Goal: Answer question/provide support

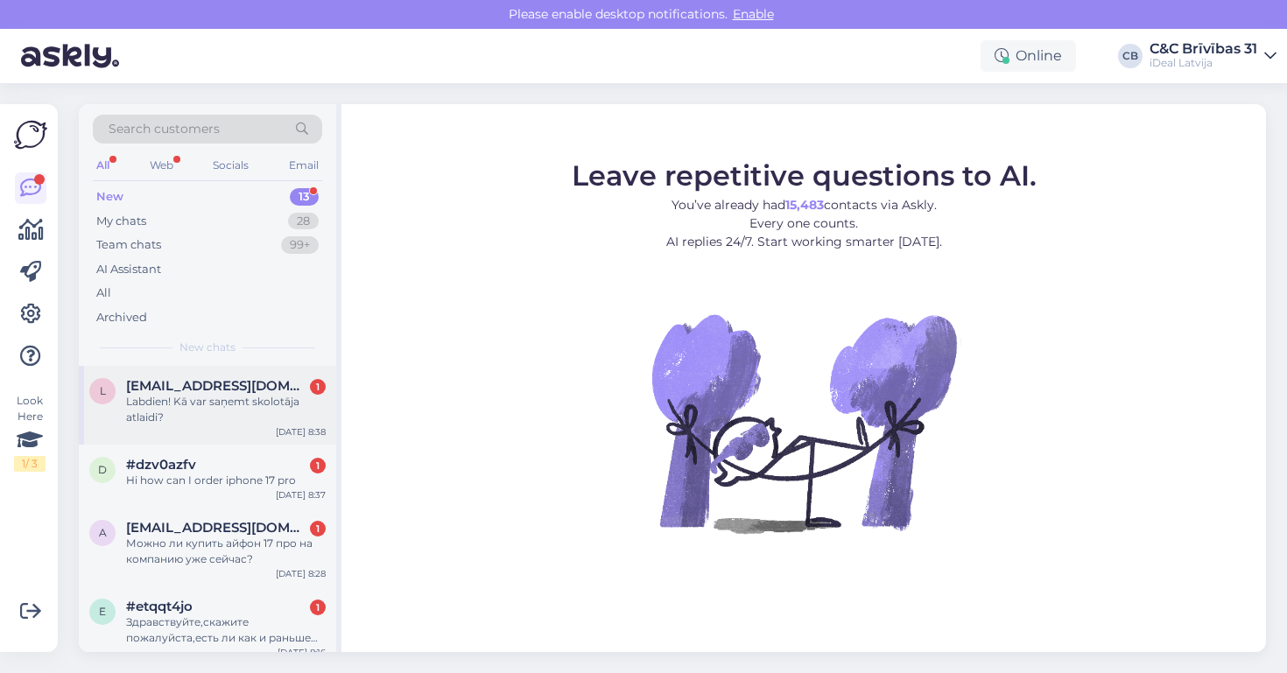
click at [266, 424] on div "l [EMAIL_ADDRESS][DOMAIN_NAME] 1 Labdien! Kā var saņemt skolotāja atlaidi? [DAT…" at bounding box center [207, 405] width 257 height 79
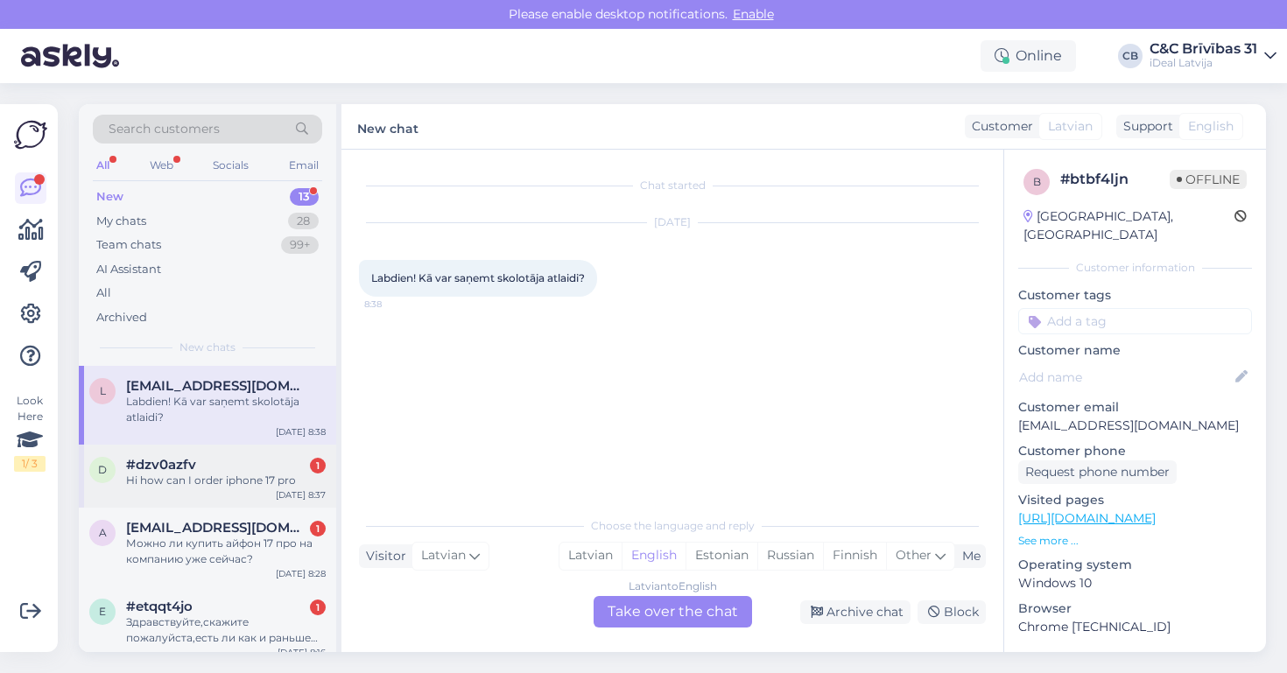
click at [252, 474] on div "Hi how can I order iphone 17 pro" at bounding box center [226, 481] width 200 height 16
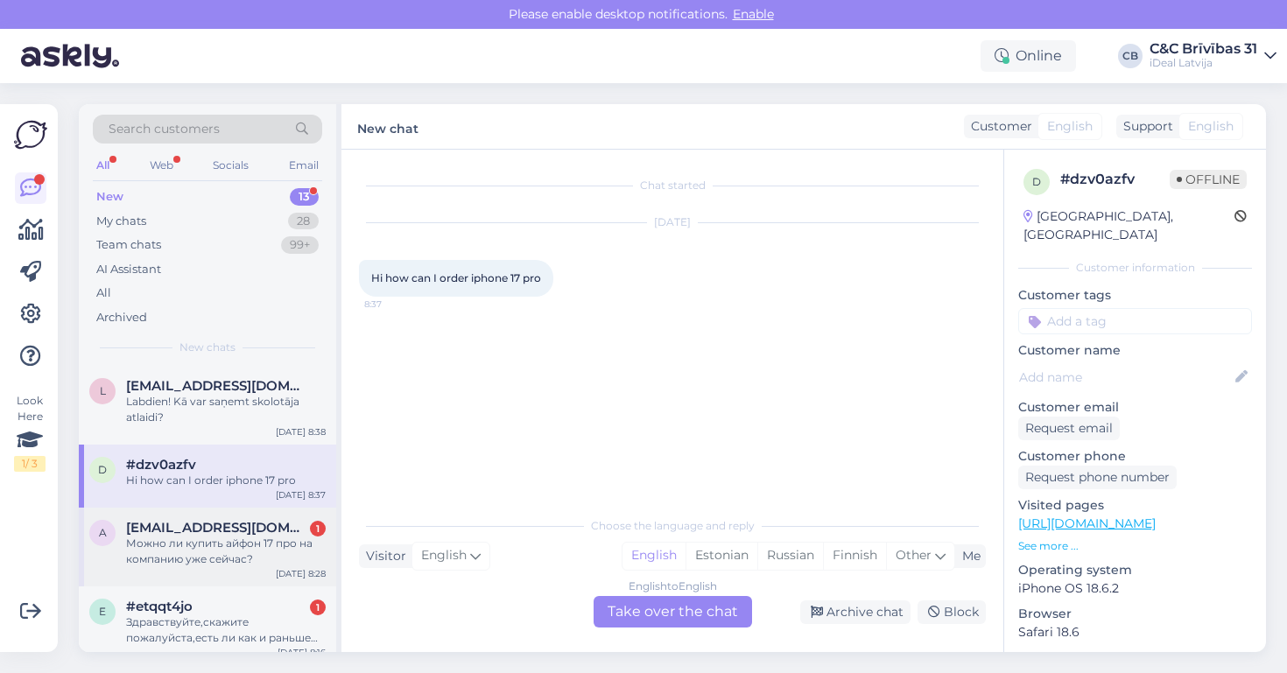
click at [226, 530] on span "[EMAIL_ADDRESS][DOMAIN_NAME]" at bounding box center [217, 528] width 182 height 16
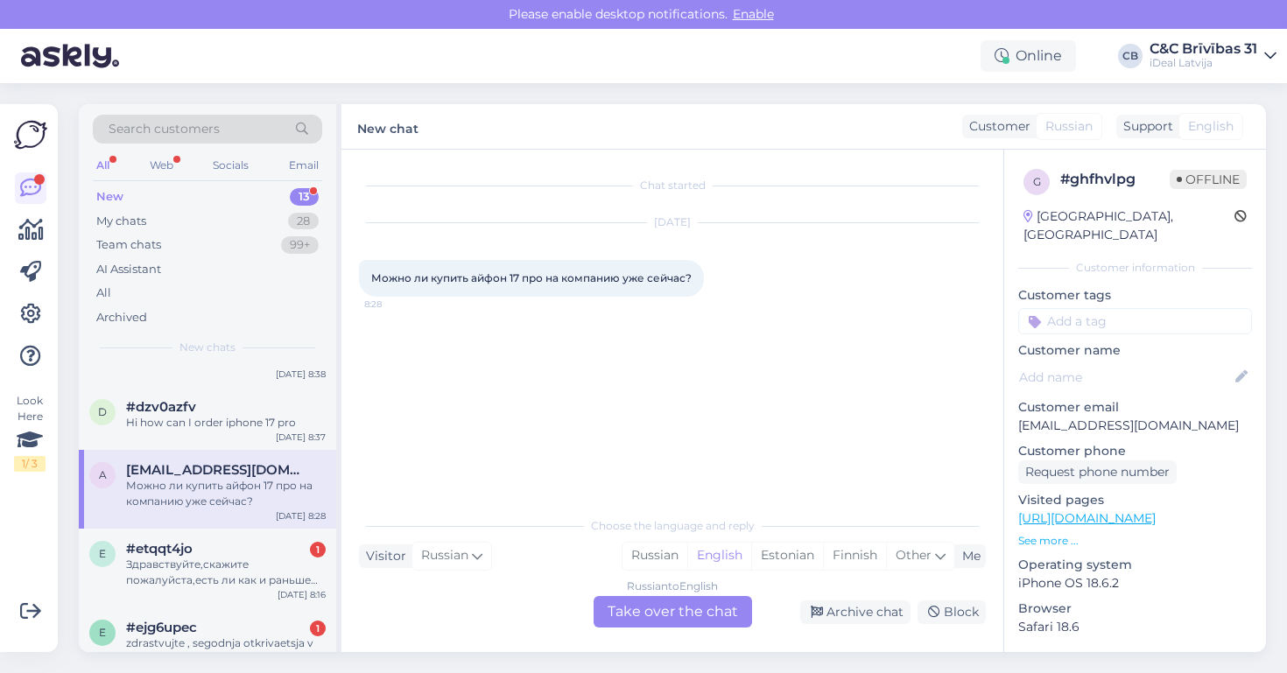
scroll to position [65, 0]
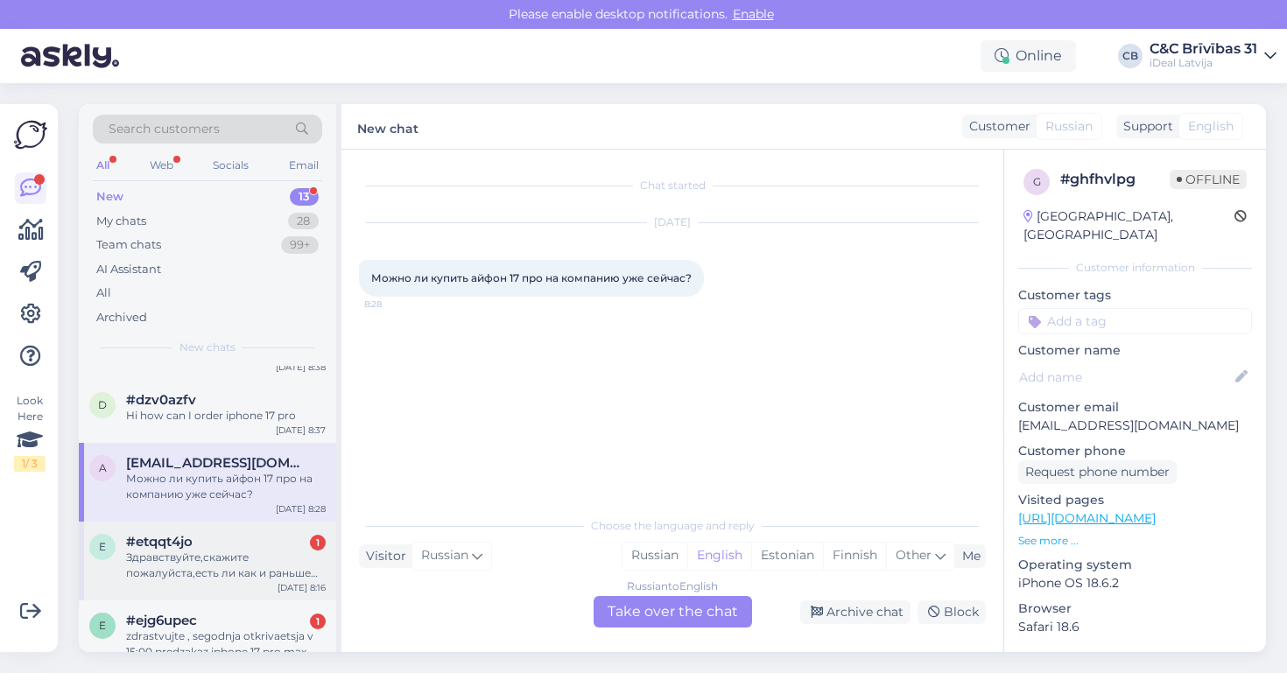
click at [209, 552] on div "Здравствуйте,скажите пожалуйста,есть ли как и раньше купить новый телефон Air с…" at bounding box center [226, 566] width 200 height 32
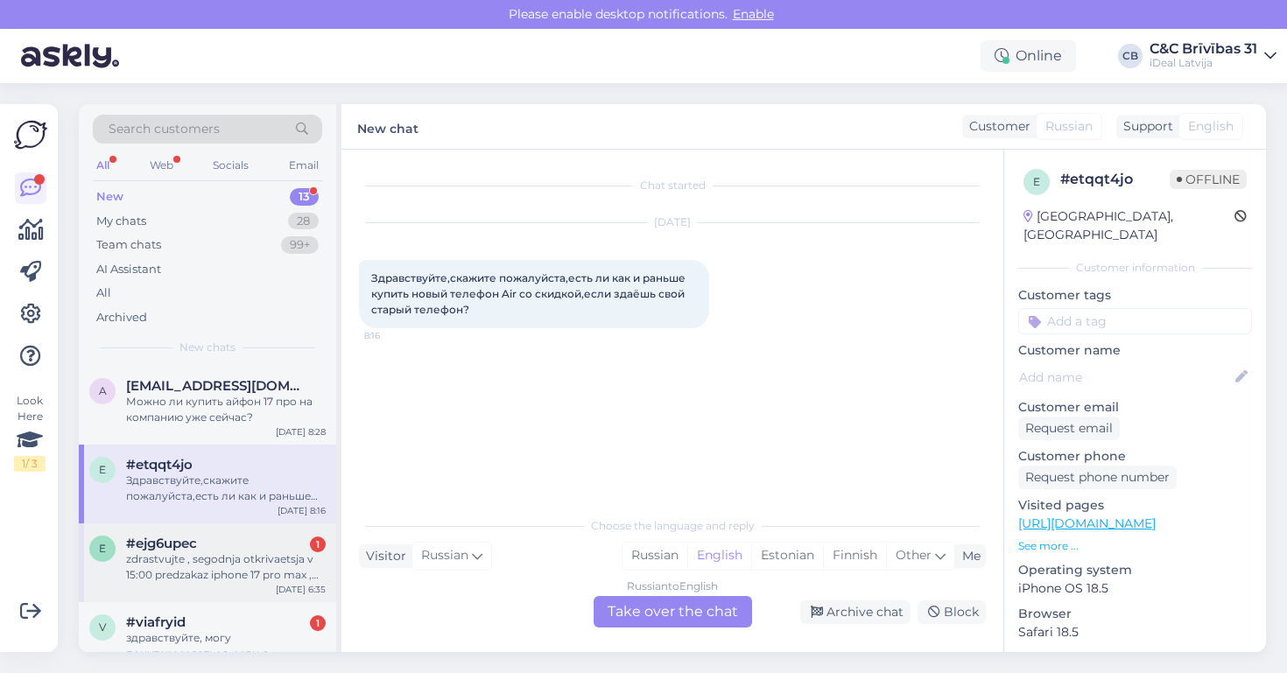
click at [193, 552] on div "zdrastvujte , segodnja otkrivaetsja v 15:00 predzakaz iphone 17 pro max , predz…" at bounding box center [226, 568] width 200 height 32
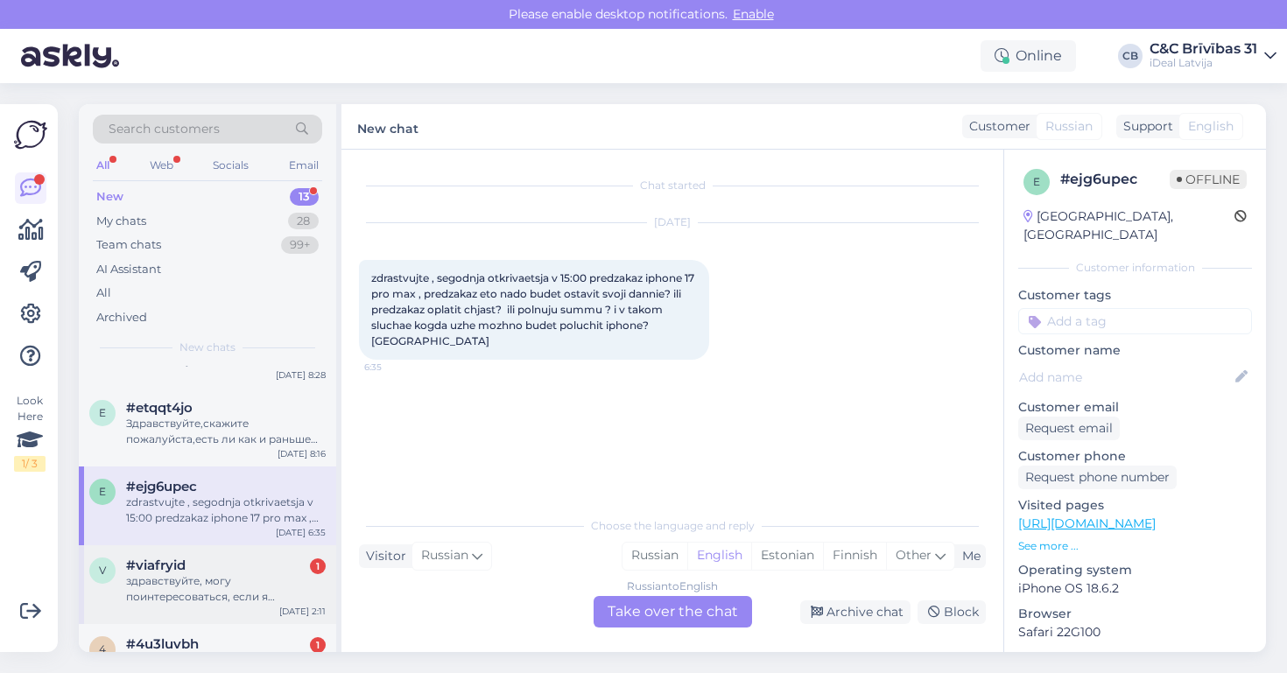
scroll to position [201, 0]
click at [202, 566] on div "#viafryid 1" at bounding box center [226, 563] width 200 height 16
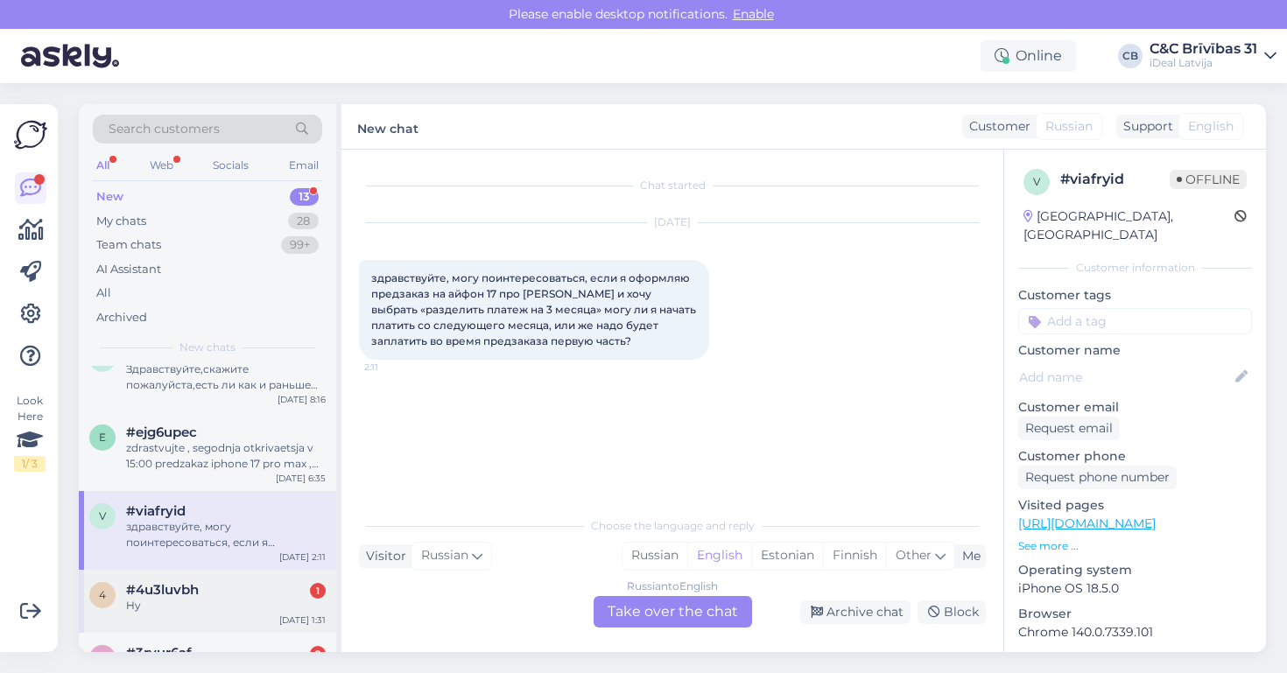
click at [204, 591] on div "#4u3luvbh 1" at bounding box center [226, 590] width 200 height 16
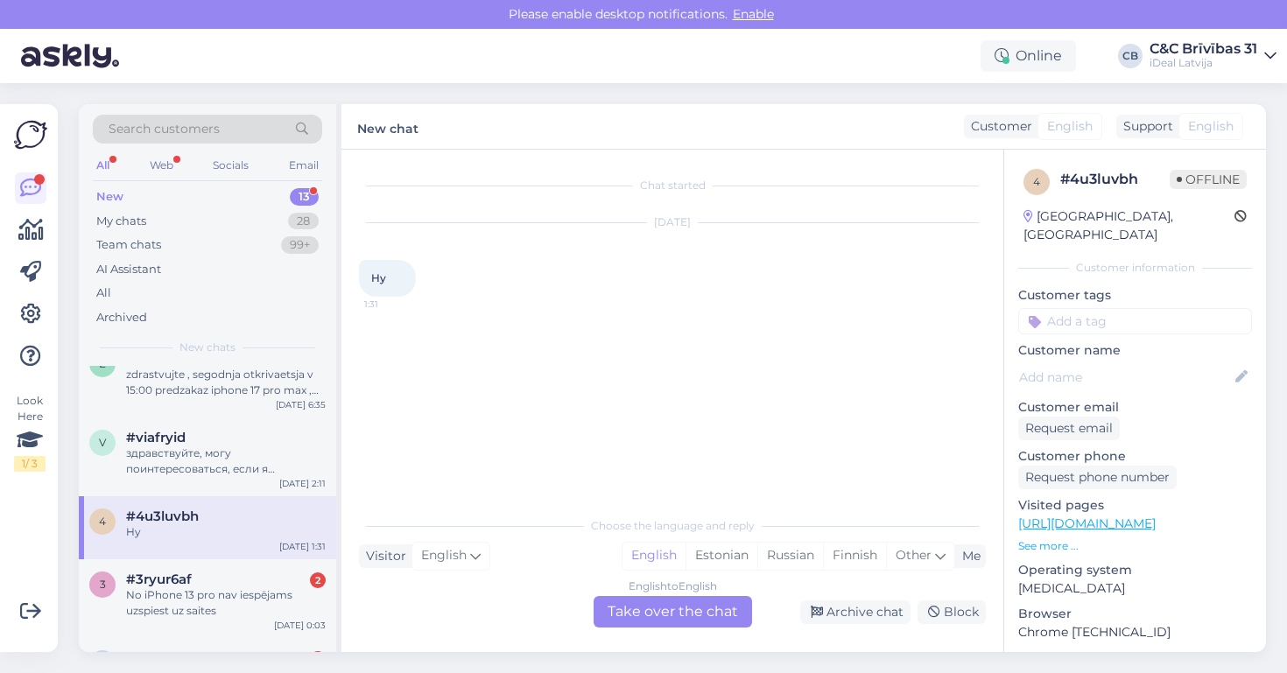
scroll to position [366, 0]
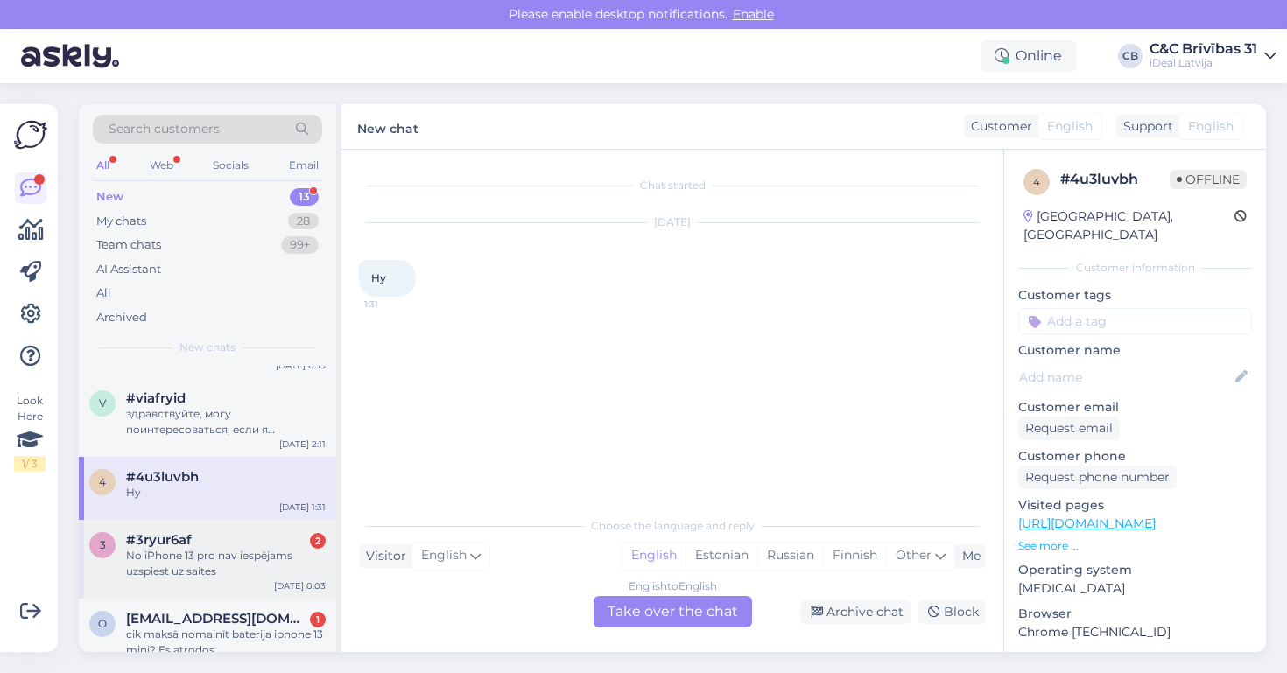
click at [207, 581] on div "3 #3ryur6af 2 No iPhone 13 pro nav iespējams uzspiest uz saites Sep 12 0:03" at bounding box center [207, 559] width 257 height 79
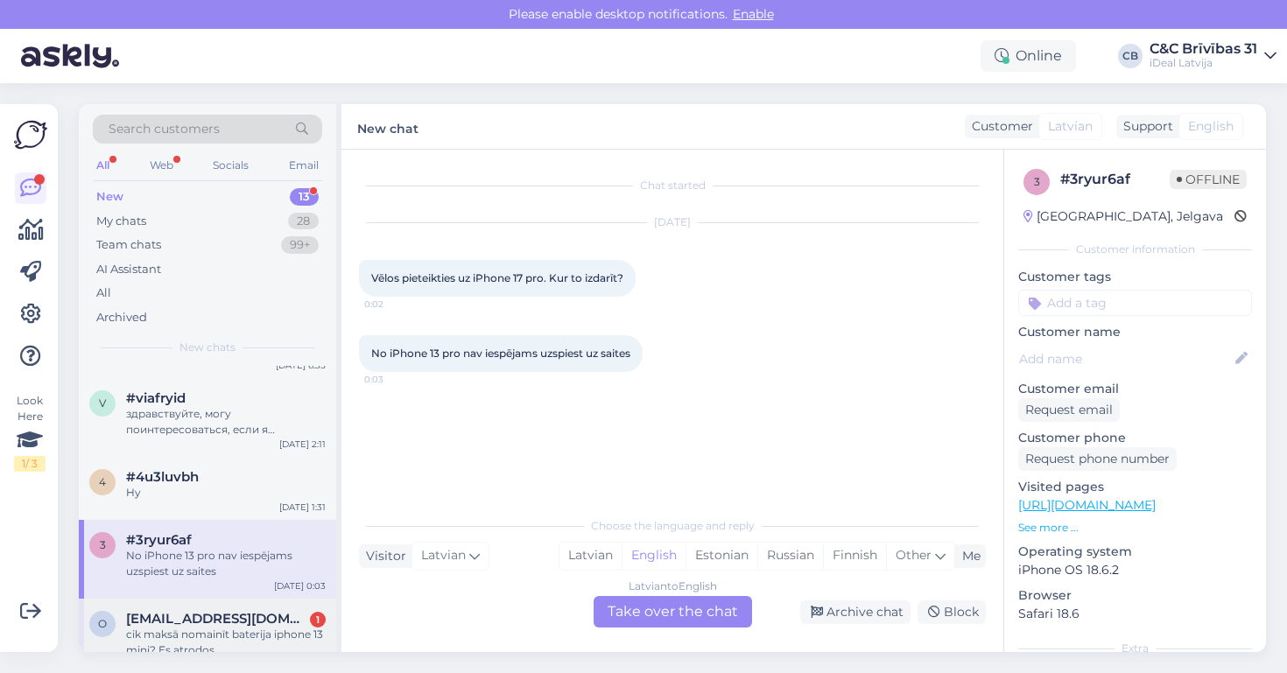
scroll to position [404, 0]
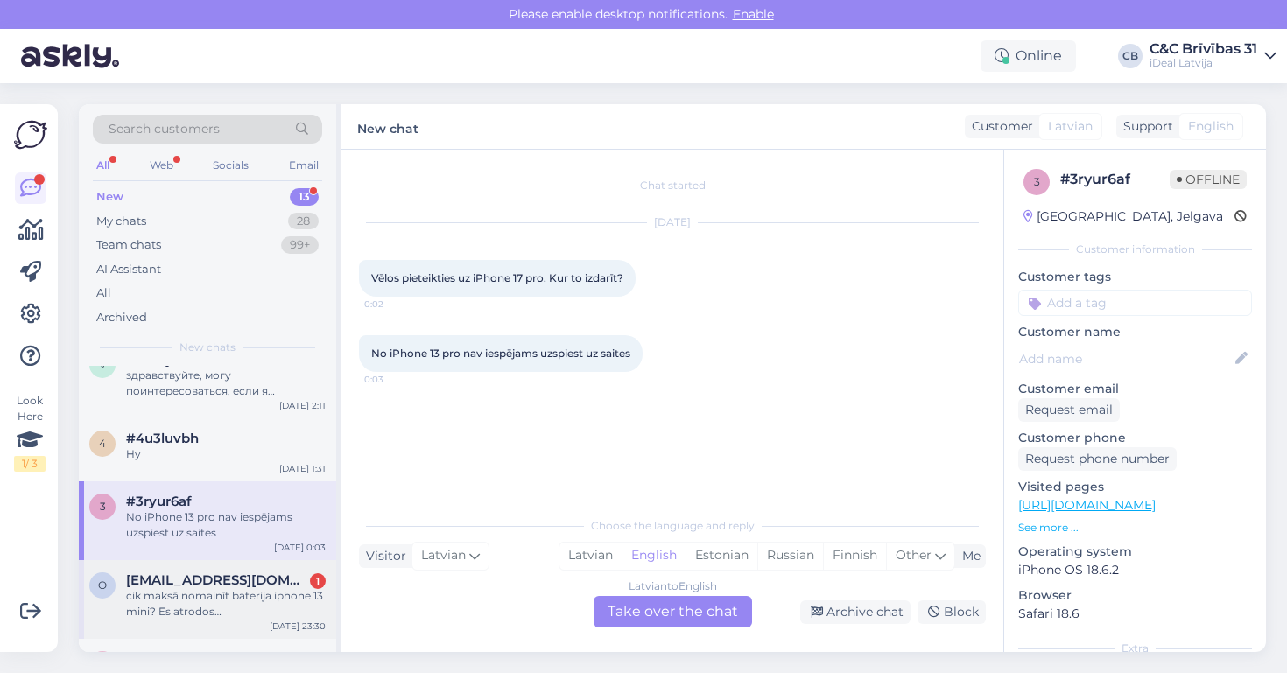
click at [214, 580] on span "olafs.ozols@inbox.lv" at bounding box center [217, 581] width 182 height 16
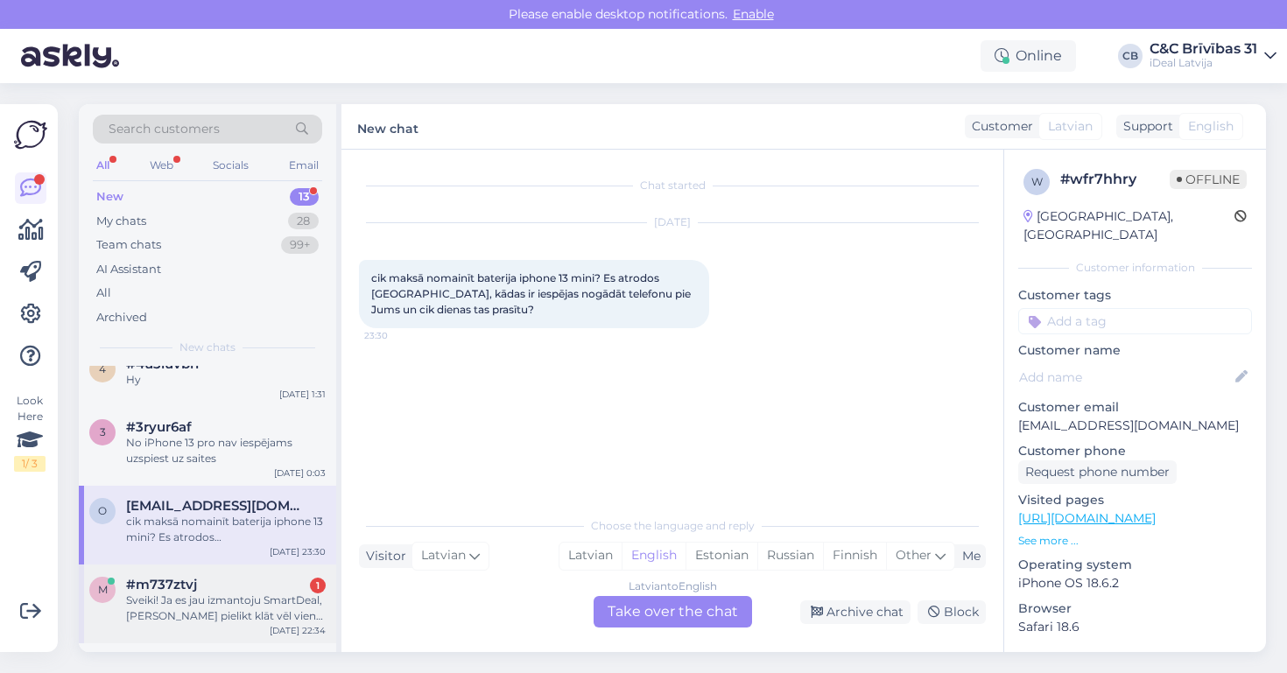
click at [214, 580] on div "#m737ztvj 1" at bounding box center [226, 585] width 200 height 16
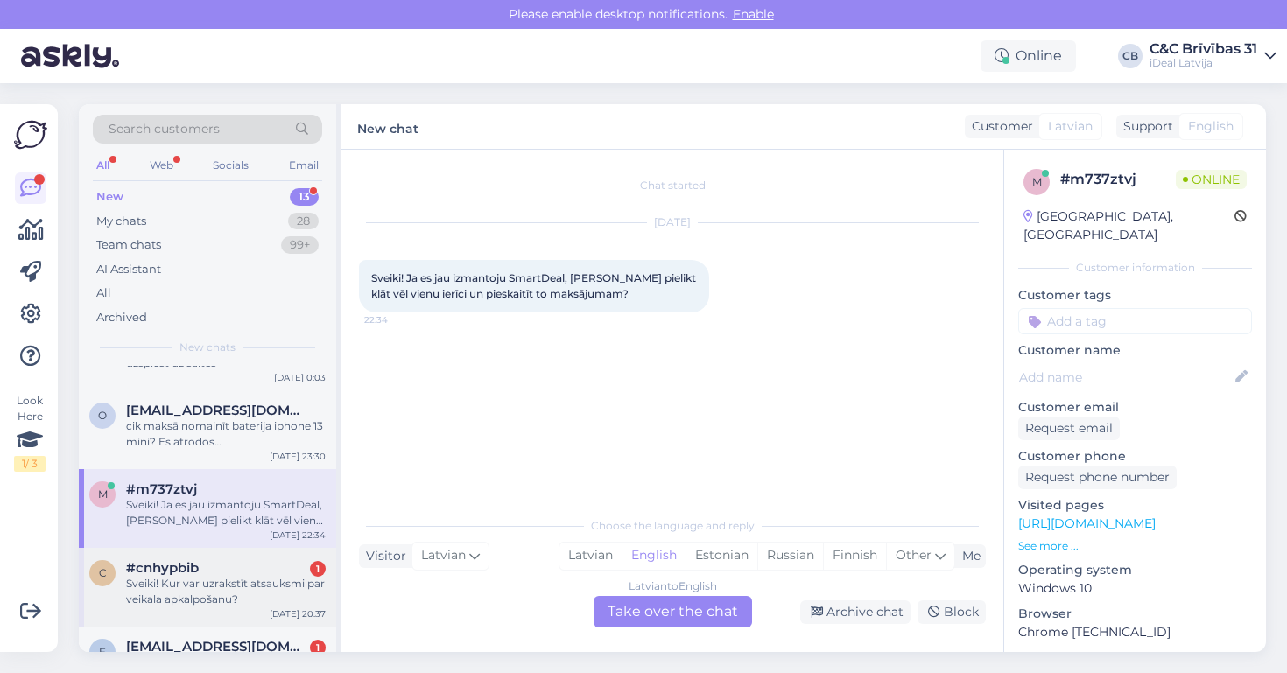
click at [214, 580] on div "Sveiki! Kur var uzrakstīt atsauksmi par veikala apkalpošanu?" at bounding box center [226, 592] width 200 height 32
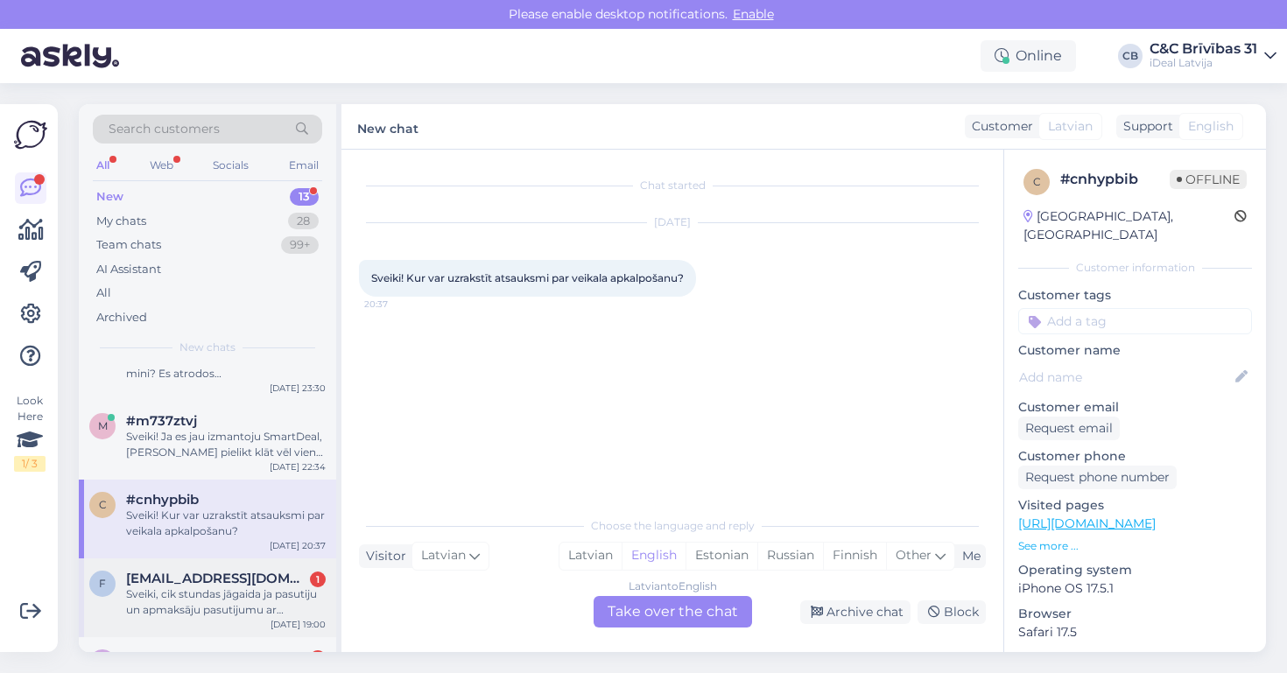
click at [214, 581] on span "fonprint@icloud.com" at bounding box center [217, 579] width 182 height 16
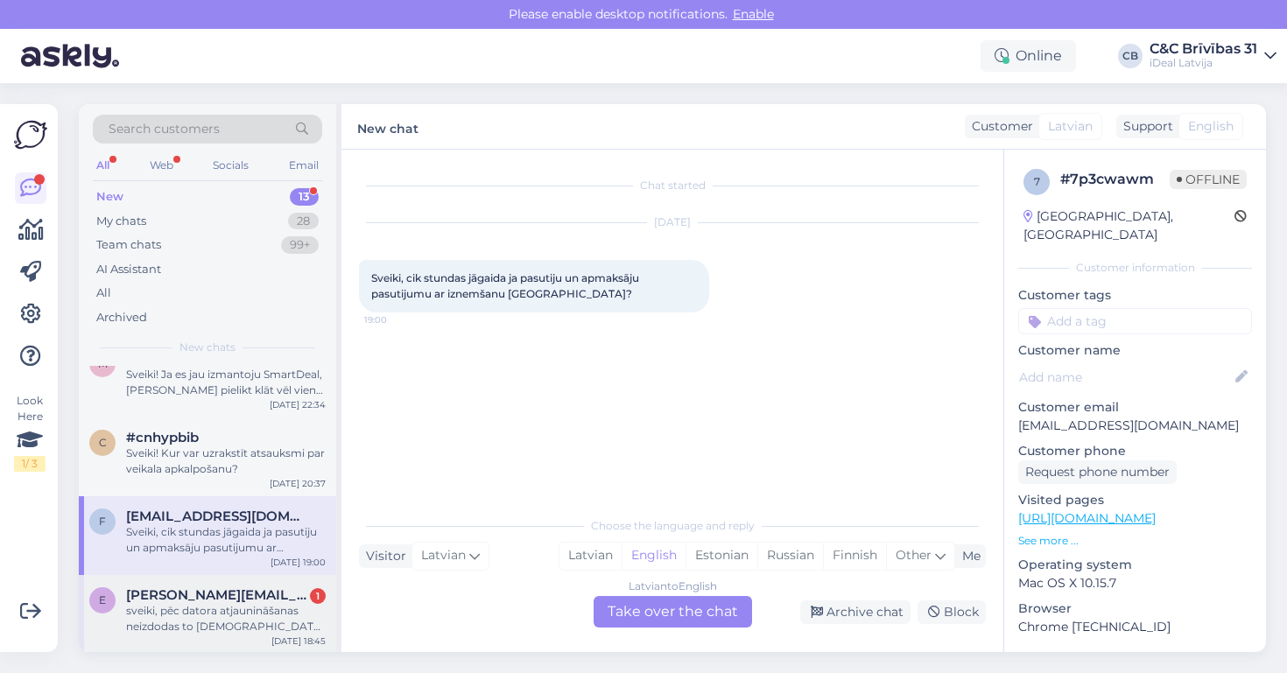
click at [214, 582] on div "e edgars@pocs.dev 1 sveiki, pēc datora atjaunināšanas neizdodas to ieslēgt. vai…" at bounding box center [207, 614] width 257 height 79
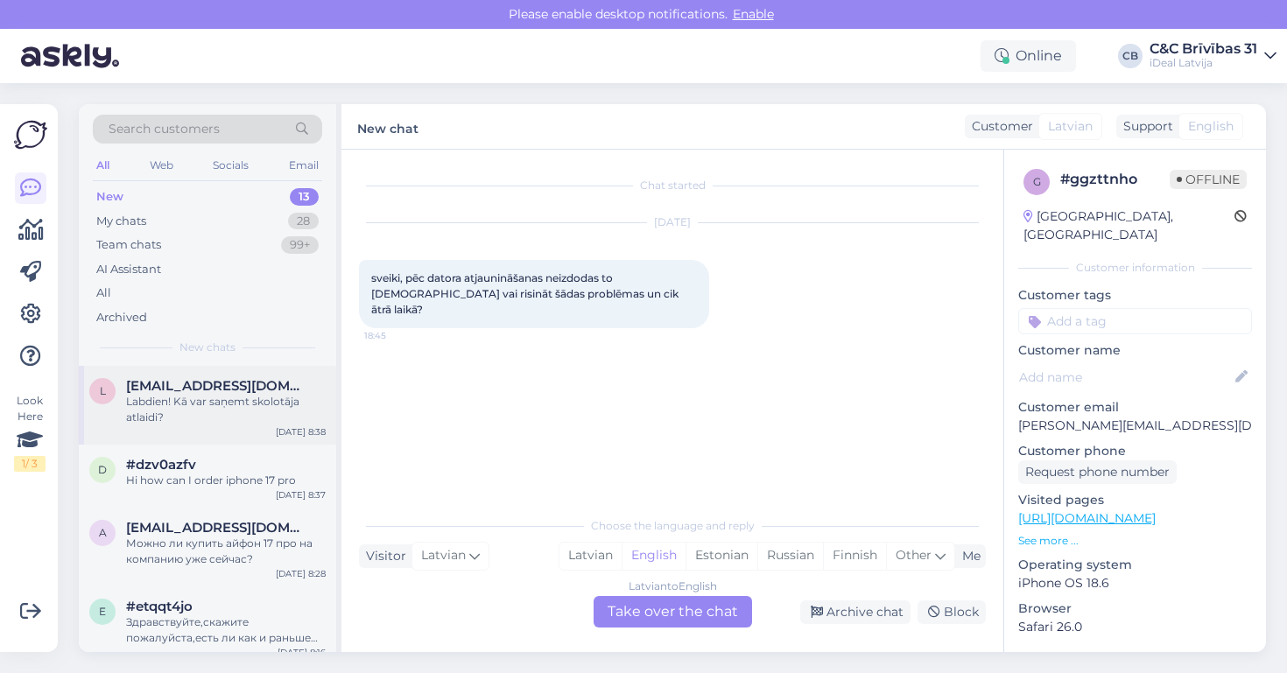
scroll to position [0, 0]
click at [194, 395] on div "Labdien! Kā var saņemt skolotāja atlaidi?" at bounding box center [226, 410] width 200 height 32
